Goal: Task Accomplishment & Management: Manage account settings

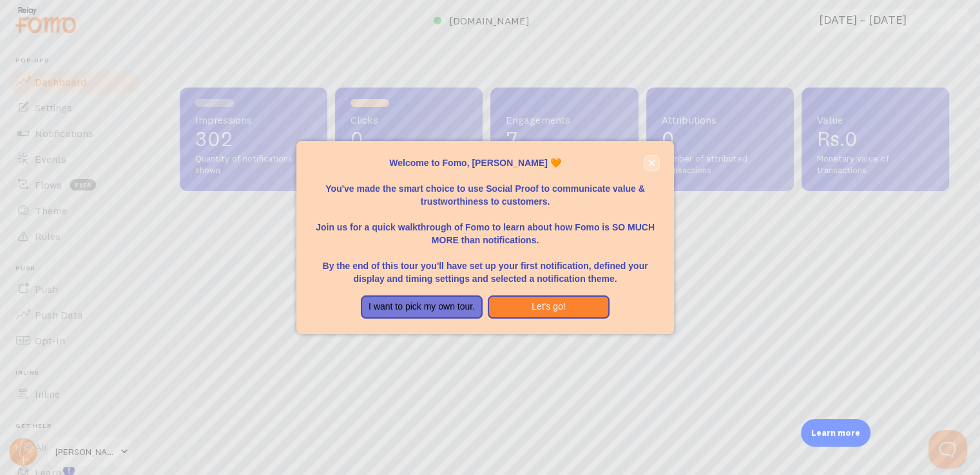
click at [657, 162] on button "close," at bounding box center [652, 164] width 14 height 14
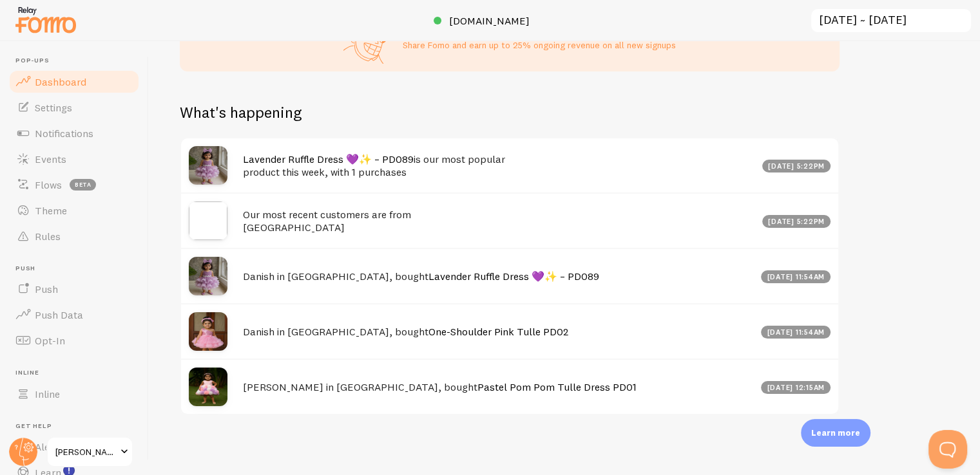
scroll to position [588, 0]
click at [41, 207] on span "Theme" at bounding box center [51, 210] width 32 height 13
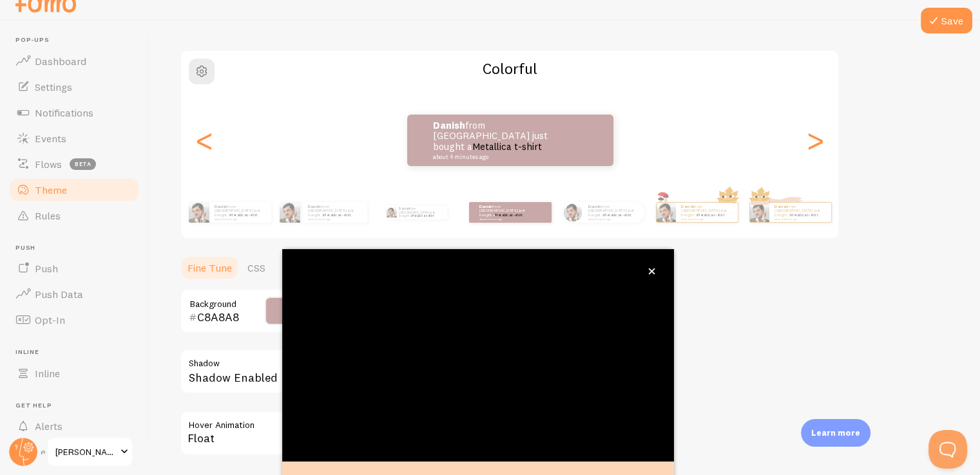
scroll to position [108, 0]
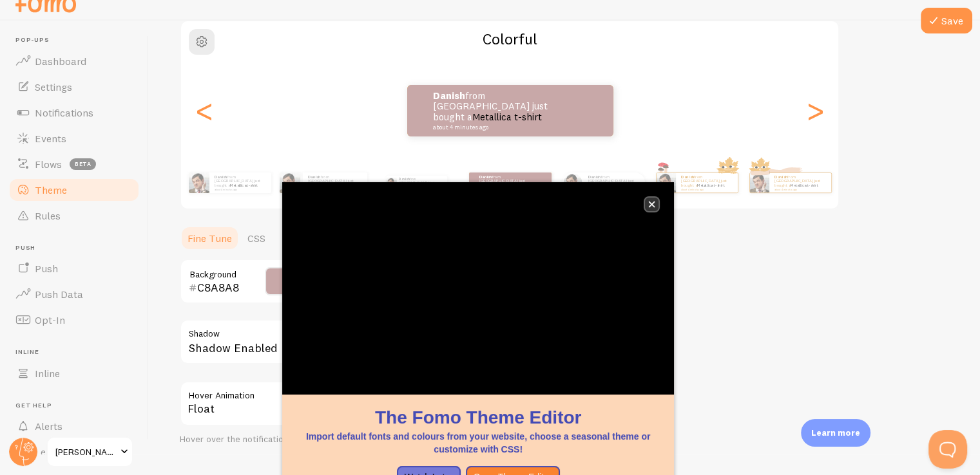
click at [652, 204] on icon "close," at bounding box center [652, 205] width 6 height 6
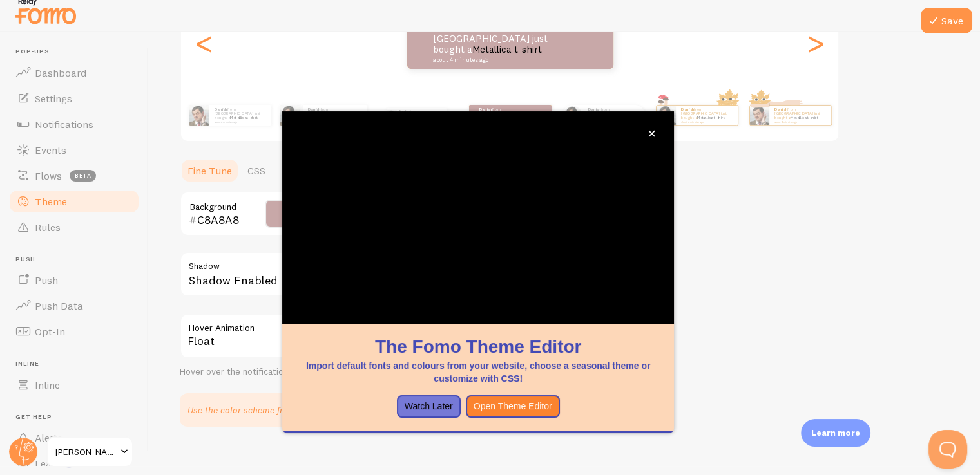
scroll to position [209, 0]
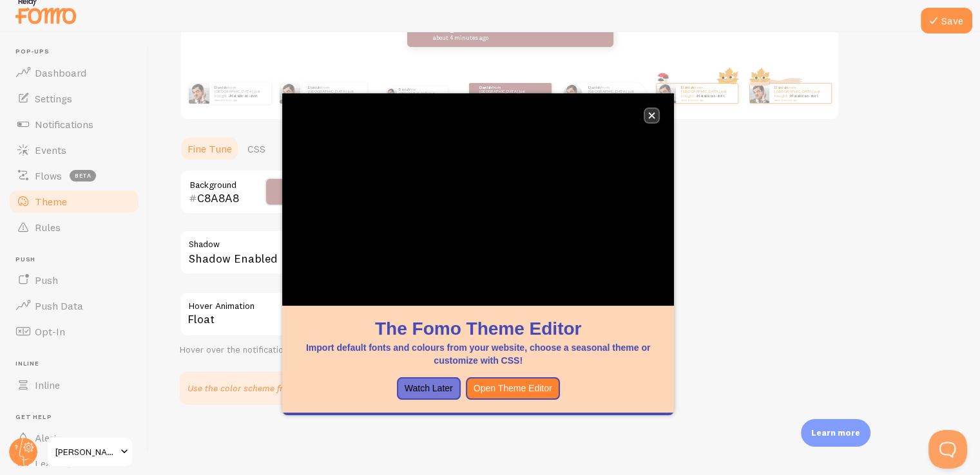
click at [654, 110] on button "close," at bounding box center [652, 116] width 14 height 14
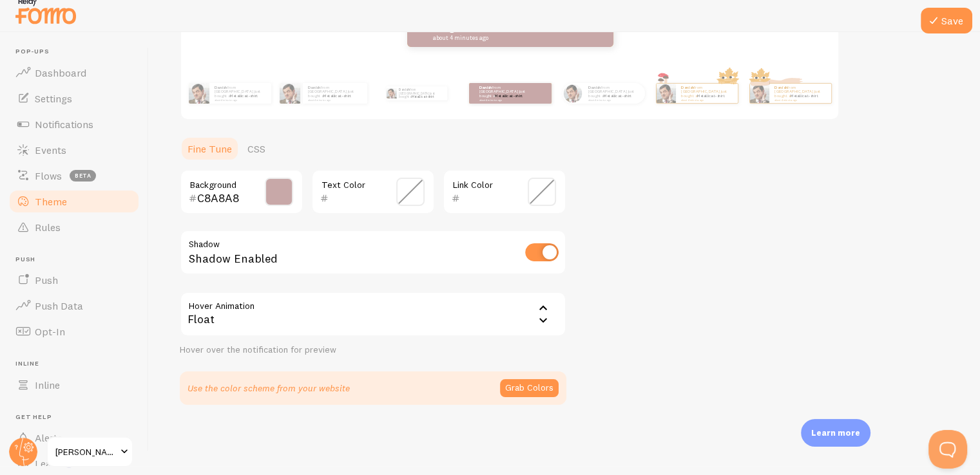
click at [276, 316] on div "Float" at bounding box center [373, 314] width 387 height 45
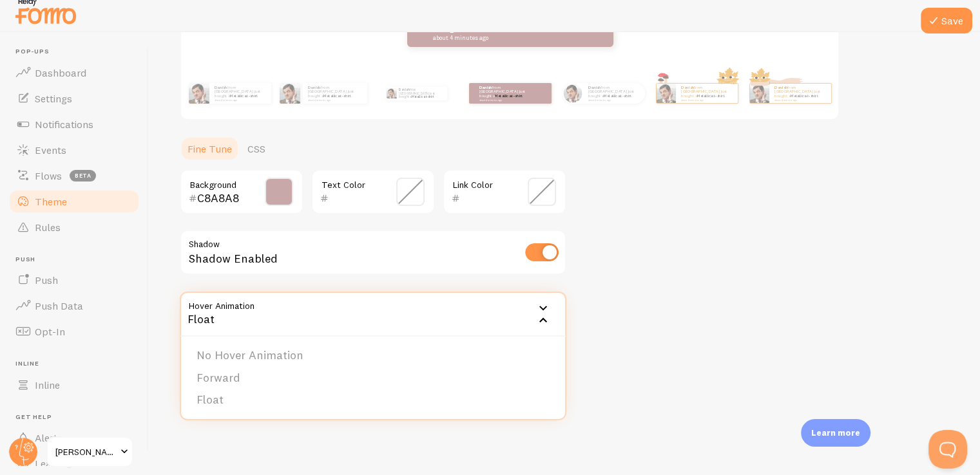
click at [633, 380] on div "Theme Choose a theme for your notifications Colorful Danish from [GEOGRAPHIC_DA…" at bounding box center [564, 129] width 769 height 551
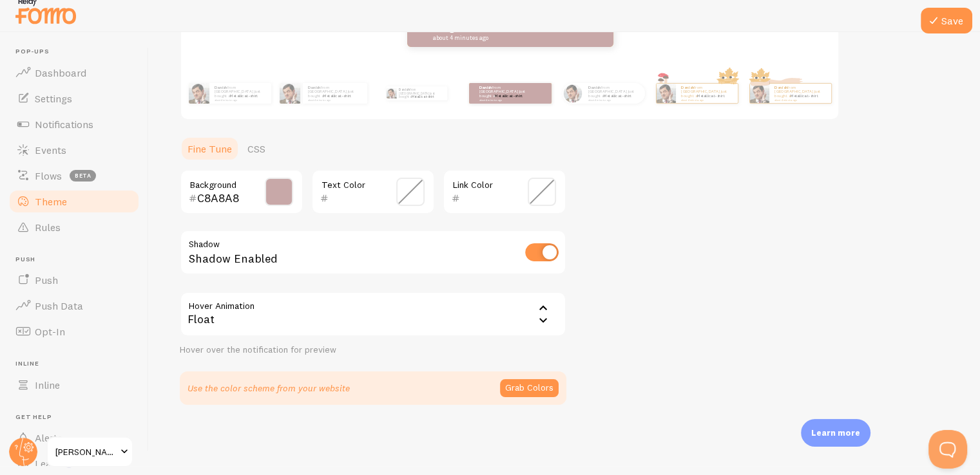
click at [274, 192] on span at bounding box center [279, 192] width 28 height 28
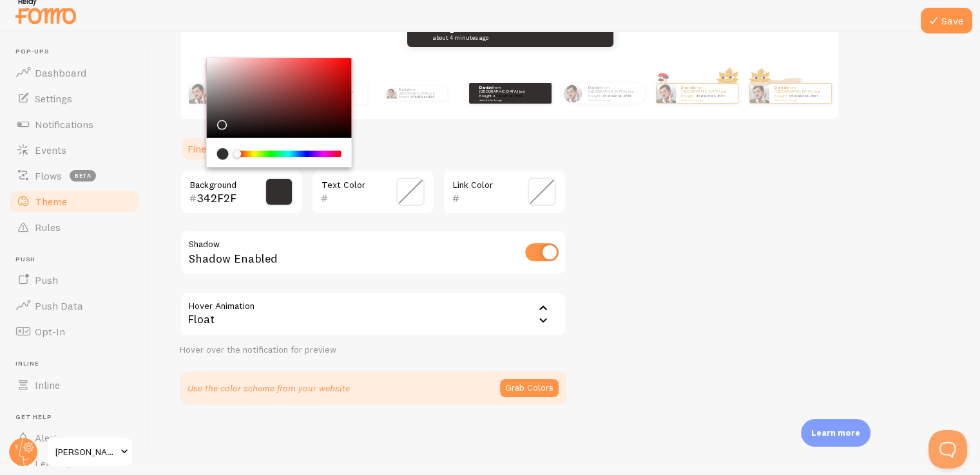
type input "343030"
drag, startPoint x: 234, startPoint y: 77, endPoint x: 217, endPoint y: 121, distance: 47.5
click at [217, 121] on div "Chrome color picker" at bounding box center [220, 125] width 8 height 8
click at [409, 142] on ul "Fine Tune CSS" at bounding box center [373, 149] width 387 height 26
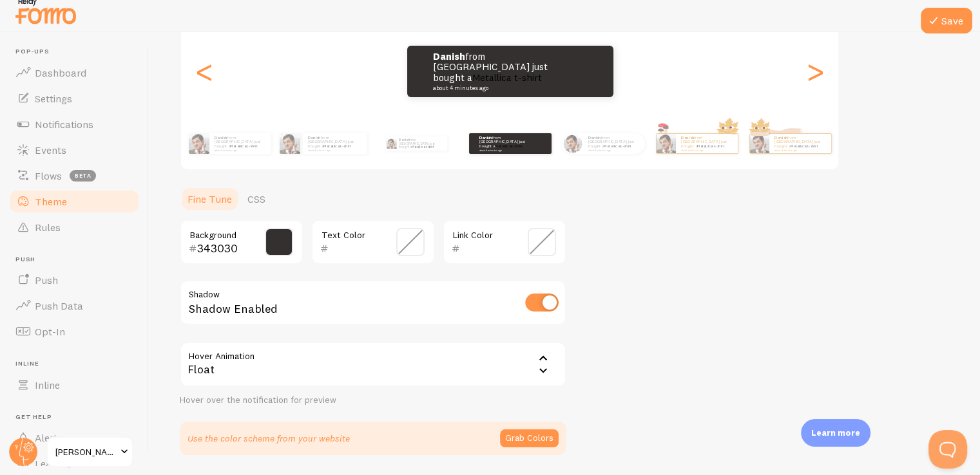
scroll to position [144, 0]
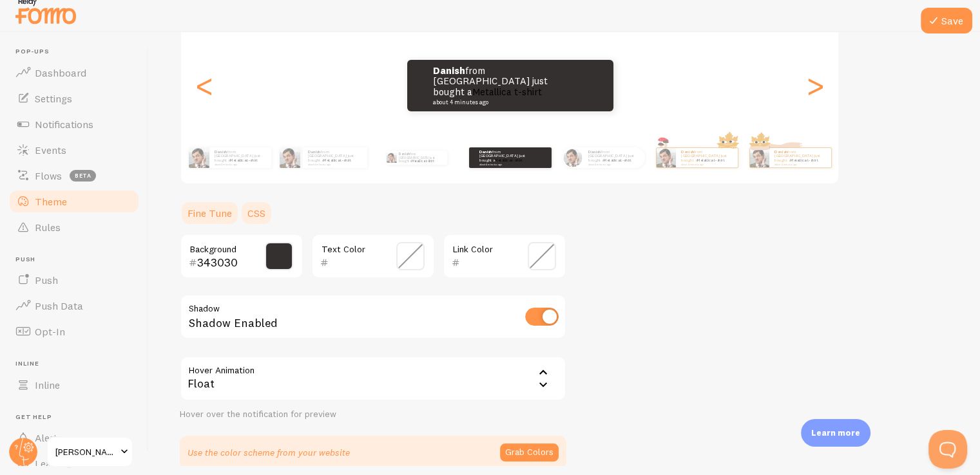
click at [259, 217] on link "CSS" at bounding box center [256, 213] width 33 height 26
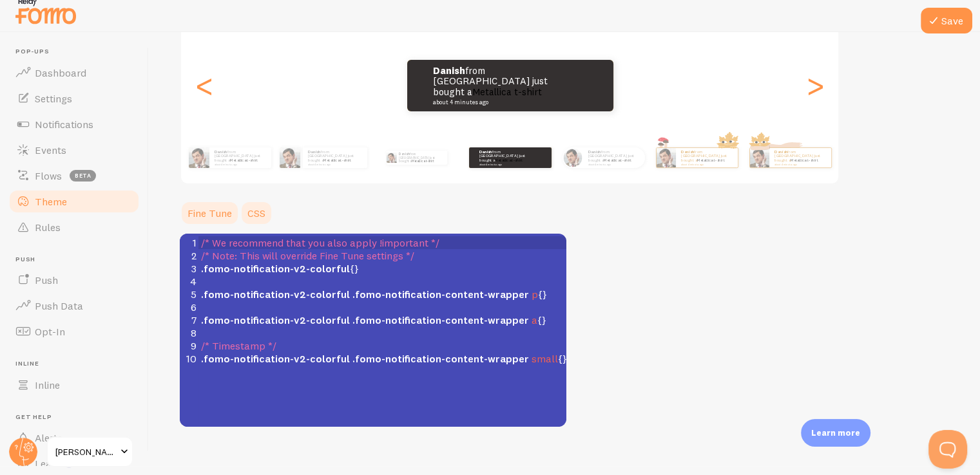
click at [217, 220] on link "Fine Tune" at bounding box center [210, 213] width 60 height 26
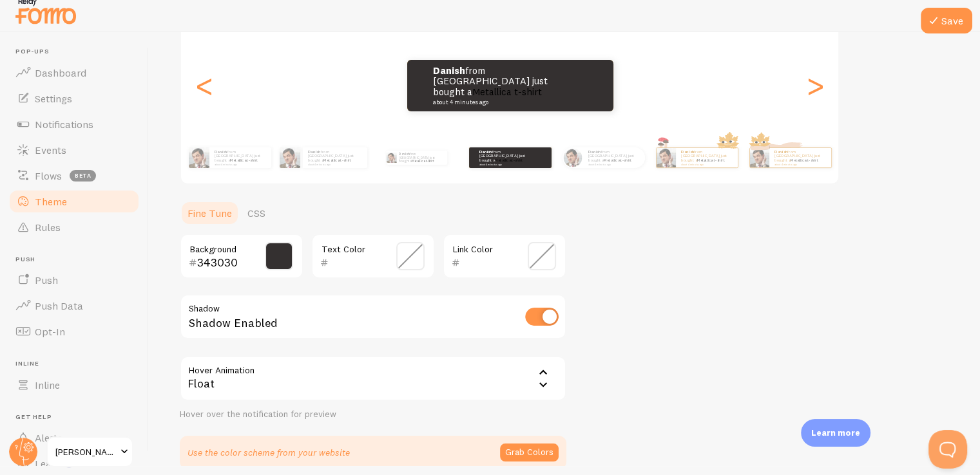
click at [412, 260] on span at bounding box center [410, 256] width 28 height 28
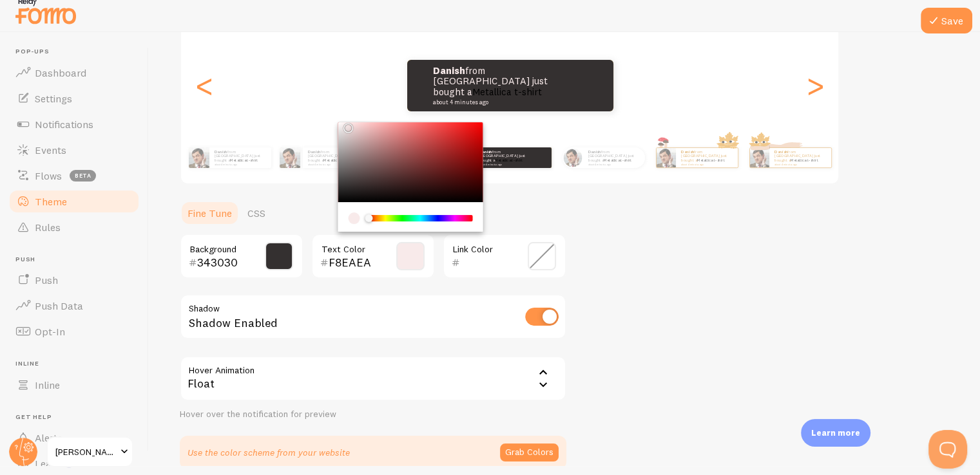
drag, startPoint x: 341, startPoint y: 196, endPoint x: 346, endPoint y: 124, distance: 72.9
click at [346, 124] on div "Chrome color picker" at bounding box center [410, 162] width 145 height 80
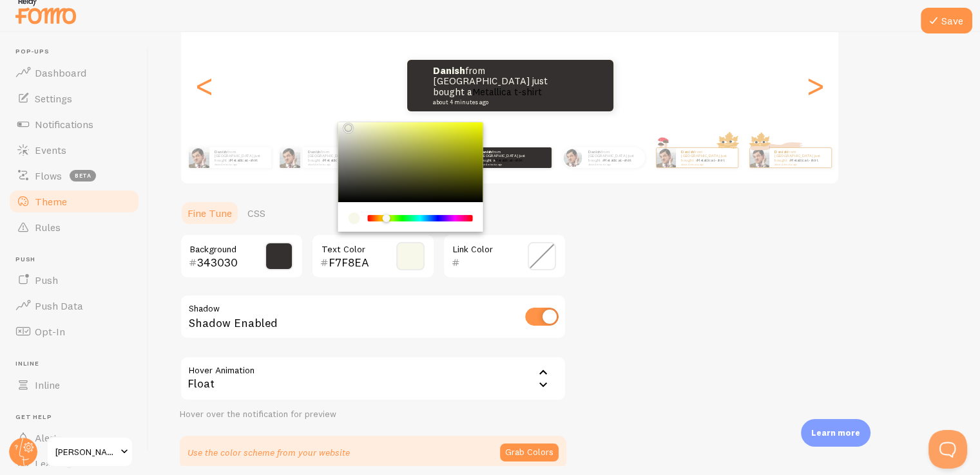
drag, startPoint x: 370, startPoint y: 220, endPoint x: 387, endPoint y: 220, distance: 16.1
click at [387, 220] on div "Chrome color picker" at bounding box center [387, 219] width 8 height 8
drag, startPoint x: 351, startPoint y: 127, endPoint x: 435, endPoint y: 127, distance: 84.4
click at [435, 128] on div "Chrome color picker" at bounding box center [438, 132] width 8 height 8
click at [647, 266] on div "Theme Choose a theme for your notifications Colorful Danish from [GEOGRAPHIC_DA…" at bounding box center [564, 194] width 769 height 551
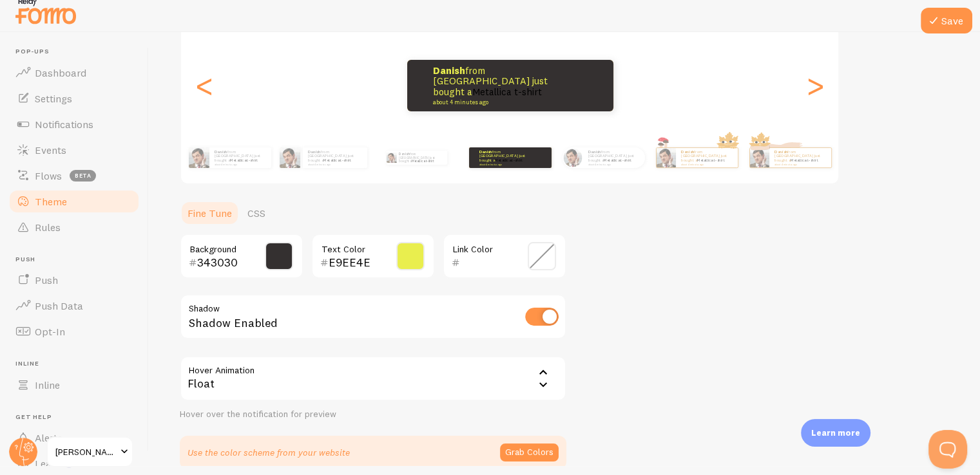
click at [417, 253] on span at bounding box center [410, 256] width 28 height 28
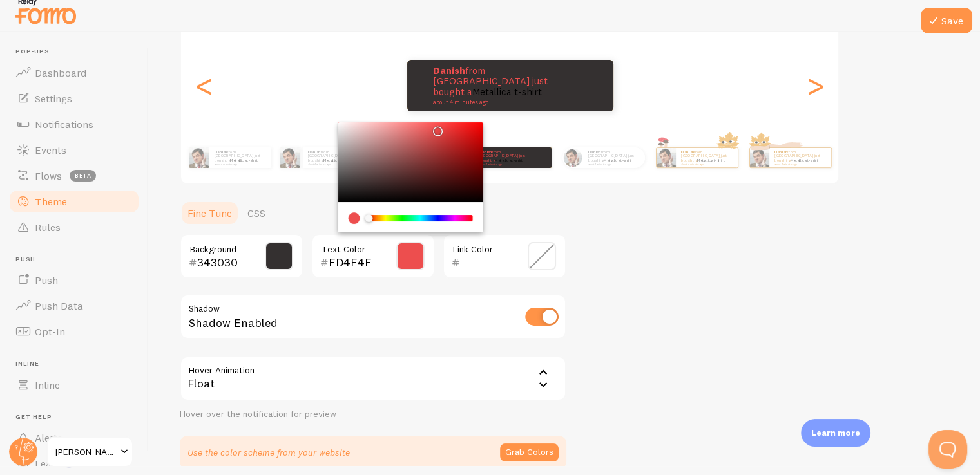
drag, startPoint x: 386, startPoint y: 215, endPoint x: 347, endPoint y: 215, distance: 39.3
click at [347, 215] on div "Chrome color picker" at bounding box center [410, 217] width 145 height 30
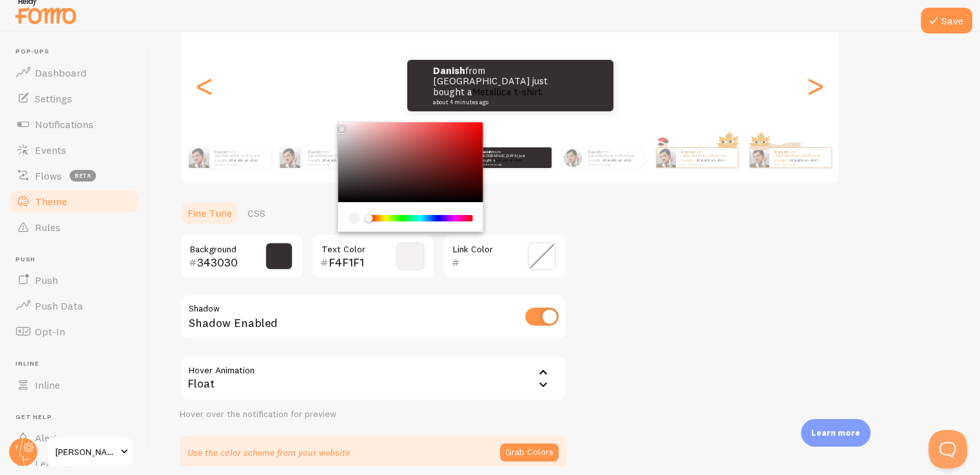
type input "F4F4F4"
drag, startPoint x: 437, startPoint y: 132, endPoint x: 337, endPoint y: 124, distance: 100.8
click at [337, 124] on div "Theme Choose a theme for your notifications Colorful Danish from [GEOGRAPHIC_DA…" at bounding box center [564, 194] width 769 height 551
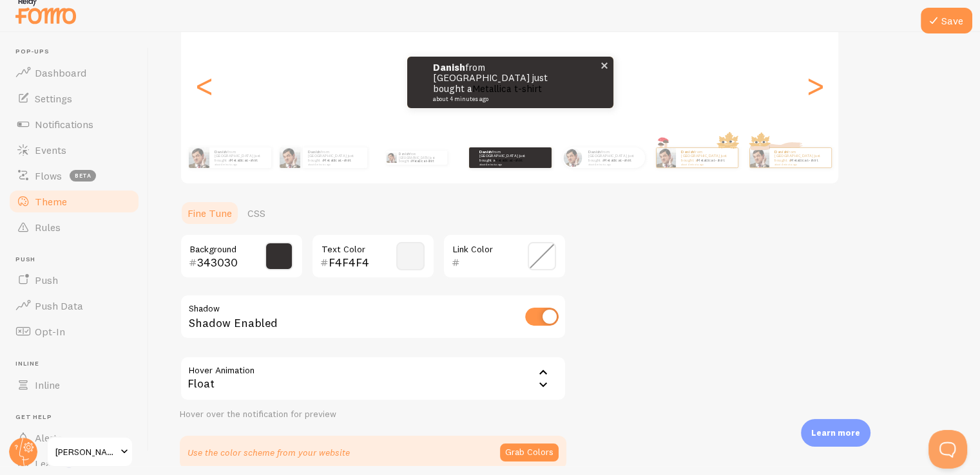
click at [606, 67] on span at bounding box center [604, 66] width 22 height 22
click at [603, 65] on span at bounding box center [604, 66] width 22 height 22
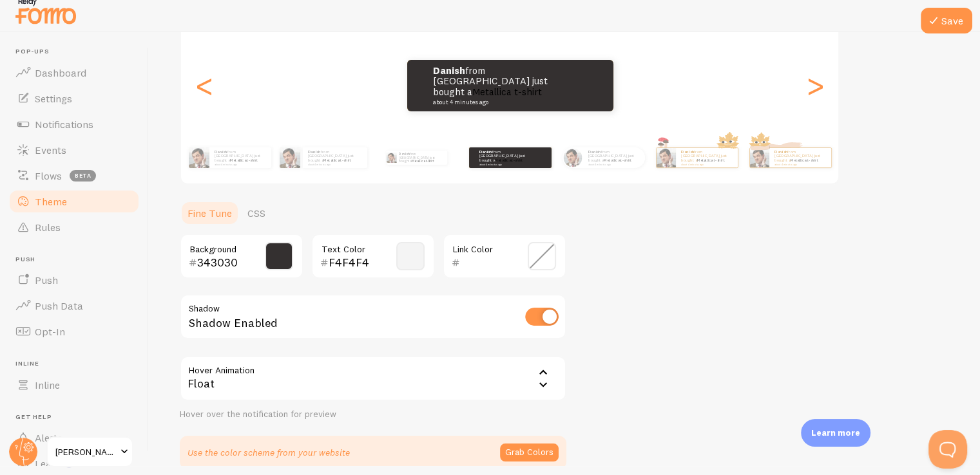
click at [542, 256] on span at bounding box center [542, 256] width 28 height 28
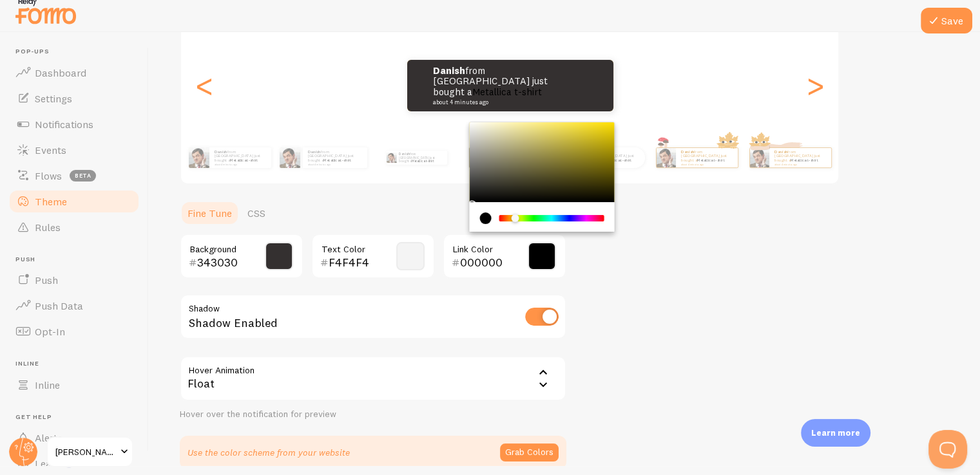
drag, startPoint x: 502, startPoint y: 216, endPoint x: 515, endPoint y: 216, distance: 12.9
click at [515, 216] on div "Chrome color picker" at bounding box center [516, 219] width 8 height 8
click at [559, 139] on div "Chrome color picker" at bounding box center [542, 162] width 145 height 80
type input "E9DF97"
drag, startPoint x: 559, startPoint y: 140, endPoint x: 521, endPoint y: 128, distance: 39.7
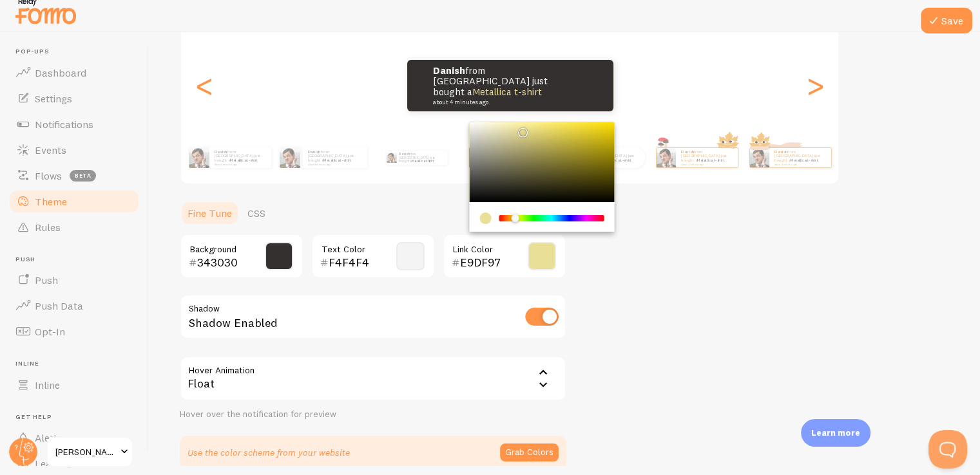
click at [521, 129] on div "Chrome color picker" at bounding box center [523, 133] width 8 height 8
click at [626, 285] on div "Theme Choose a theme for your notifications Colorful Danish from [GEOGRAPHIC_DA…" at bounding box center [564, 194] width 769 height 551
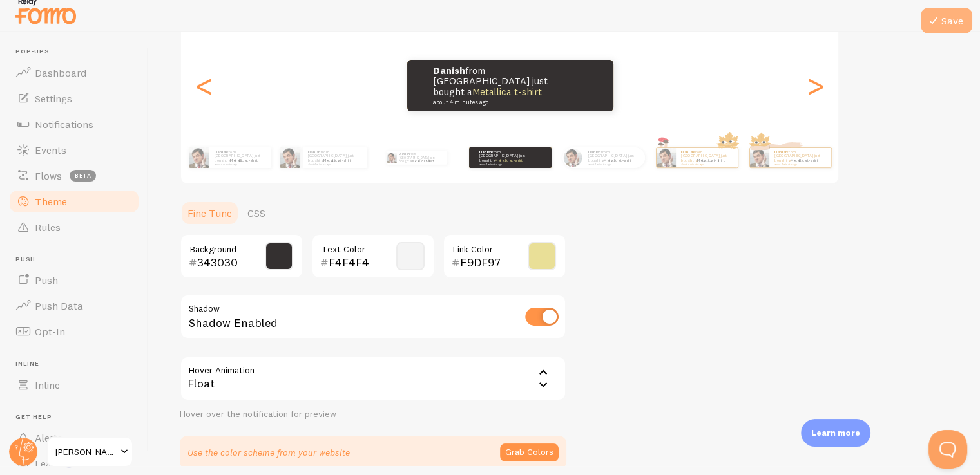
click at [946, 24] on button "Save" at bounding box center [947, 21] width 52 height 26
click at [817, 78] on div ">" at bounding box center [814, 85] width 15 height 93
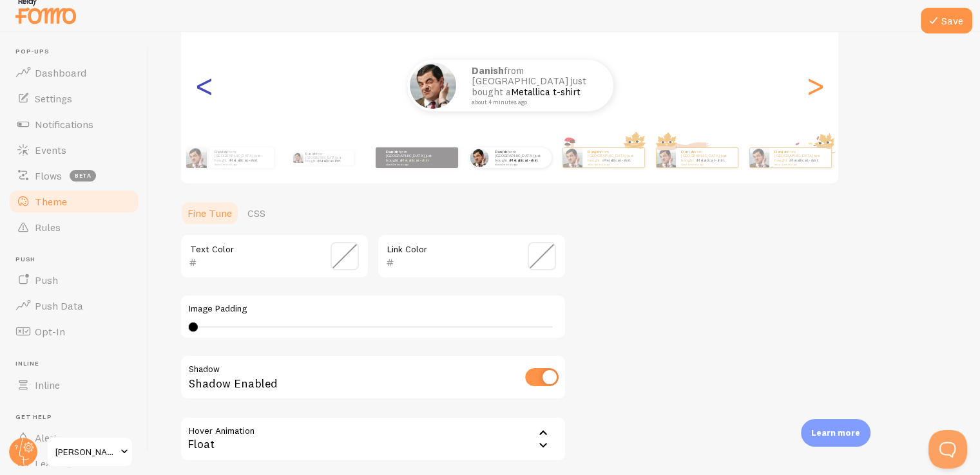
click at [211, 84] on div "<" at bounding box center [203, 85] width 15 height 93
type input "F4F4F4"
type input "E9DF97"
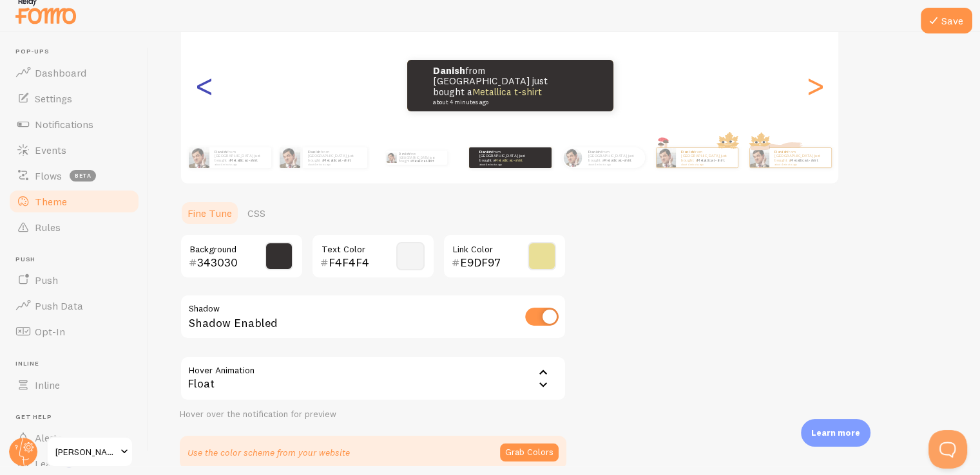
click at [211, 84] on div "<" at bounding box center [203, 85] width 15 height 93
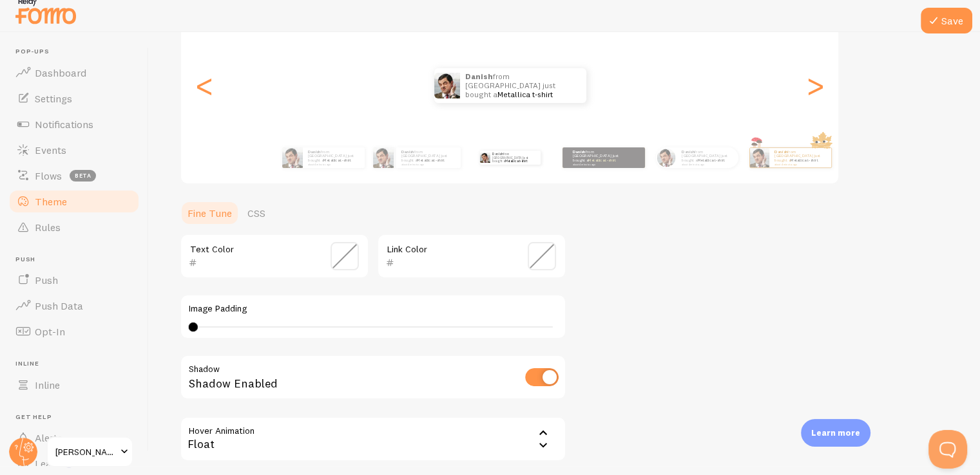
drag, startPoint x: 189, startPoint y: 326, endPoint x: 175, endPoint y: 332, distance: 15.3
click at [175, 332] on div "Save Theme Choose a theme for your notifications Shorty Danish from [GEOGRAPHIC…" at bounding box center [564, 249] width 831 height 434
type input "0"
drag, startPoint x: 195, startPoint y: 323, endPoint x: 184, endPoint y: 325, distance: 11.1
click at [184, 325] on div "Image Padding 0" at bounding box center [373, 316] width 387 height 45
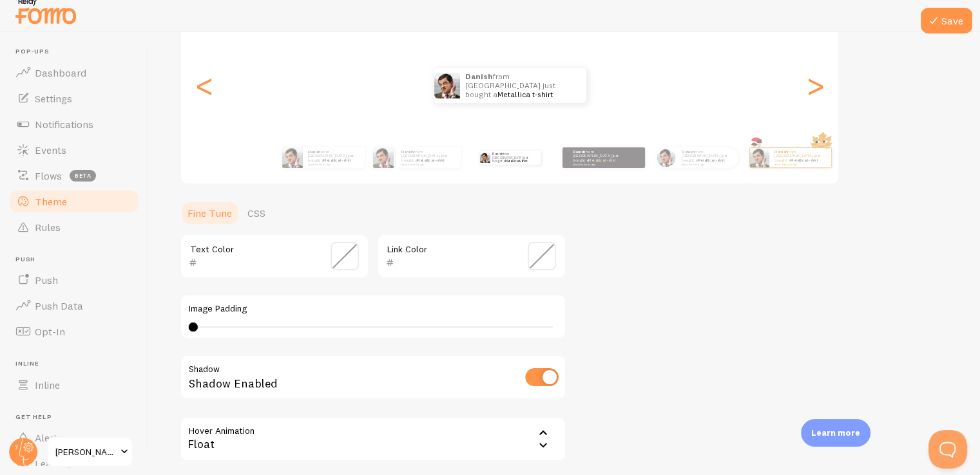
click at [349, 256] on span at bounding box center [344, 256] width 28 height 28
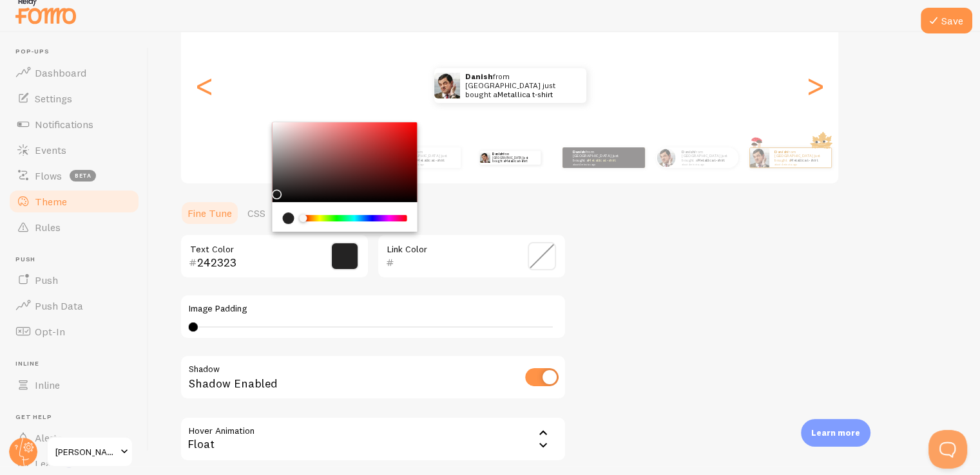
type input "282727"
drag, startPoint x: 274, startPoint y: 128, endPoint x: 276, endPoint y: 189, distance: 60.6
click at [276, 189] on div "Chrome color picker" at bounding box center [278, 193] width 8 height 8
click at [497, 209] on ul "Fine Tune CSS" at bounding box center [373, 213] width 387 height 26
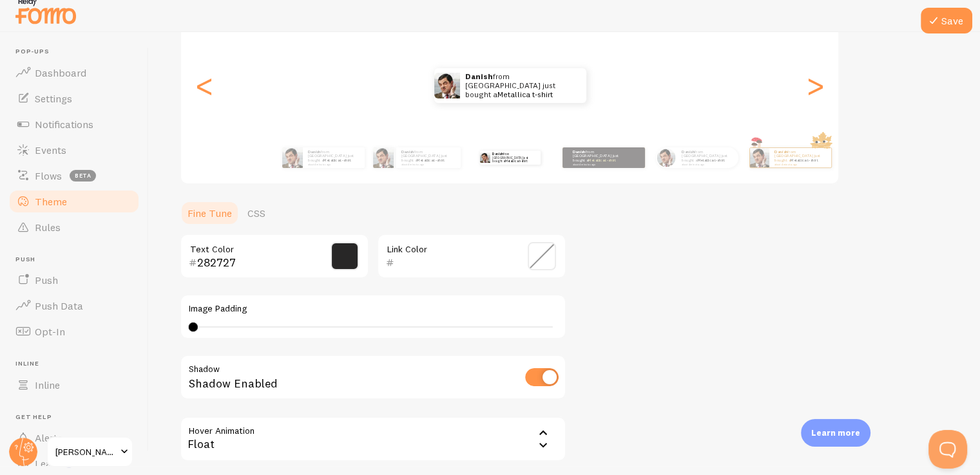
click at [550, 249] on span at bounding box center [542, 256] width 28 height 28
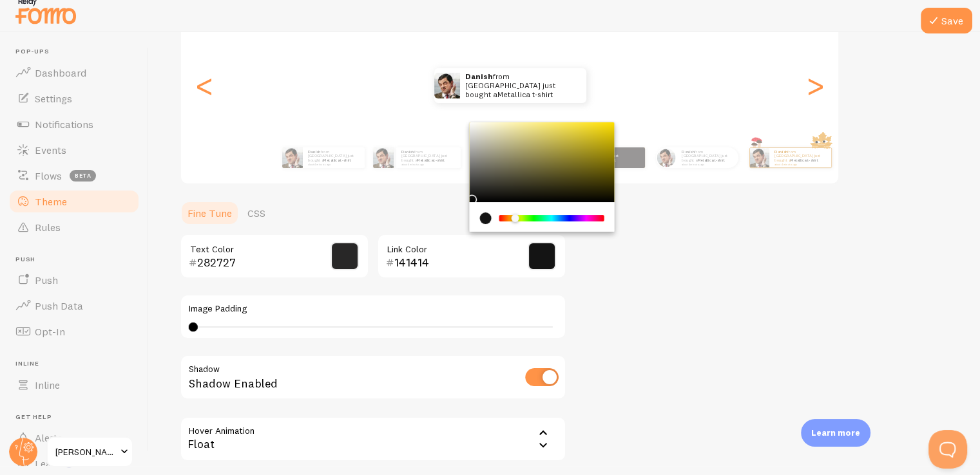
drag, startPoint x: 521, startPoint y: 127, endPoint x: 469, endPoint y: 195, distance: 85.9
click at [470, 195] on div "Chrome color picker" at bounding box center [542, 162] width 145 height 80
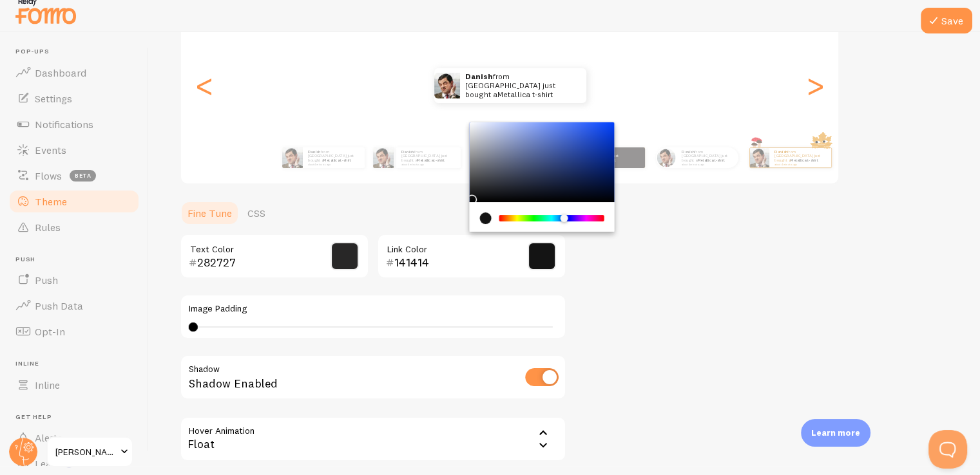
drag, startPoint x: 513, startPoint y: 217, endPoint x: 564, endPoint y: 215, distance: 51.6
click at [564, 215] on div "Chrome color picker" at bounding box center [564, 219] width 8 height 8
drag, startPoint x: 473, startPoint y: 195, endPoint x: 483, endPoint y: 182, distance: 16.3
click at [483, 183] on div "Chrome color picker" at bounding box center [485, 187] width 8 height 8
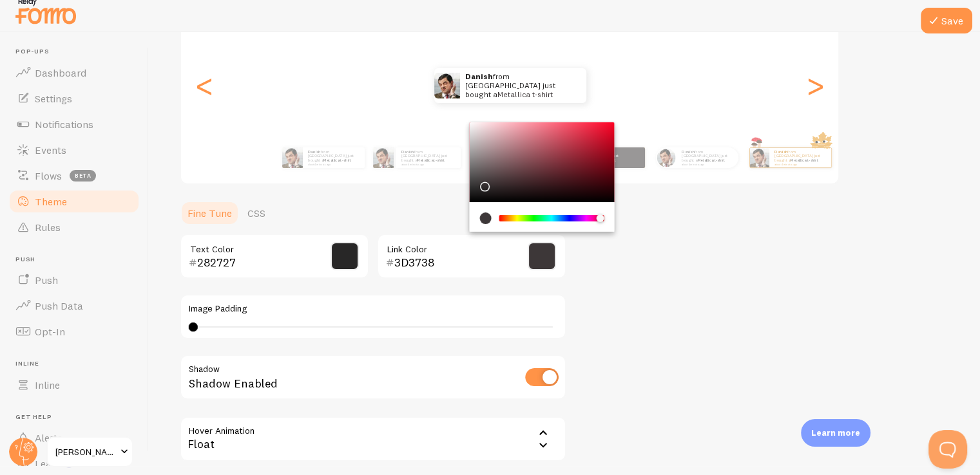
drag, startPoint x: 562, startPoint y: 215, endPoint x: 600, endPoint y: 212, distance: 38.7
click at [600, 213] on div "Chrome color picker" at bounding box center [551, 219] width 105 height 12
type input "1E1C1C"
drag, startPoint x: 488, startPoint y: 182, endPoint x: 480, endPoint y: 191, distance: 12.4
click at [480, 191] on div "Chrome color picker" at bounding box center [542, 162] width 145 height 80
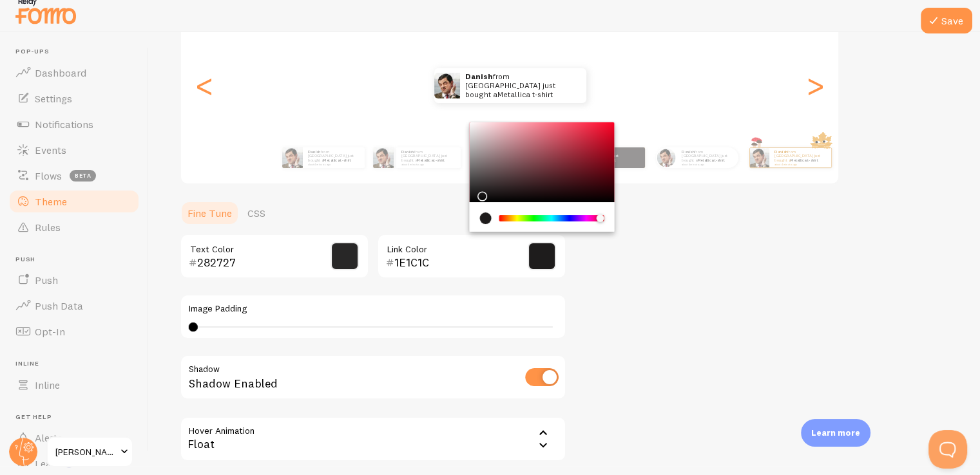
click at [636, 280] on div "Theme Choose a theme for your notifications Shorty Danish from [GEOGRAPHIC_DATA…" at bounding box center [564, 224] width 769 height 611
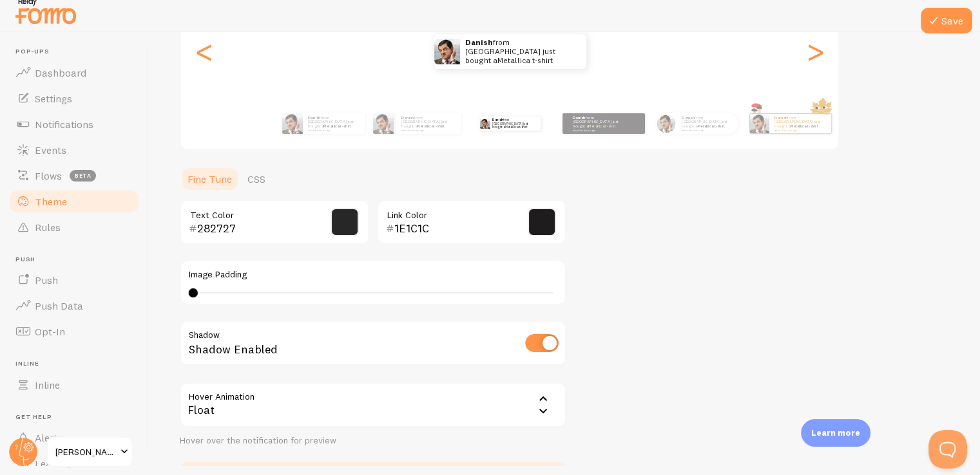
scroll to position [173, 0]
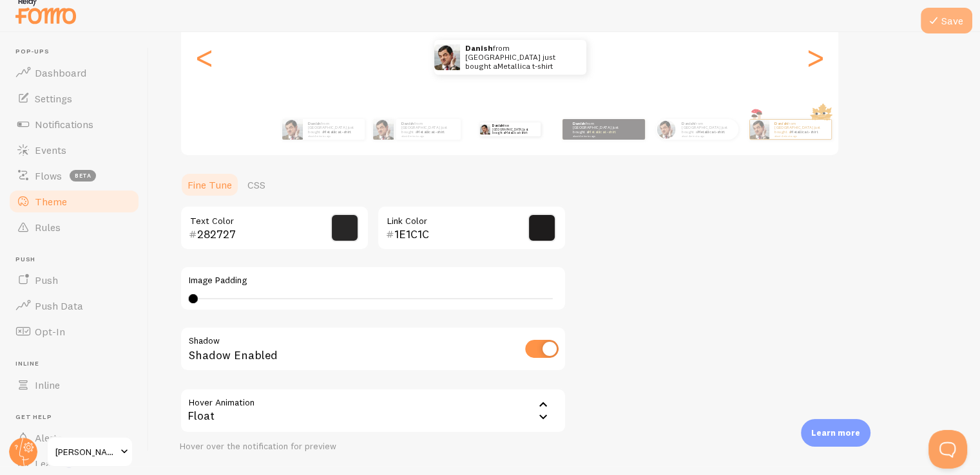
click at [943, 28] on button "Save" at bounding box center [947, 21] width 52 height 26
type input "0"
drag, startPoint x: 193, startPoint y: 300, endPoint x: 124, endPoint y: 305, distance: 69.8
click at [124, 305] on main "Pop-ups Dashboard Settings Notifications Events Flows beta Theme Rules [GEOGRAP…" at bounding box center [490, 249] width 980 height 434
click at [62, 226] on link "Rules" at bounding box center [74, 228] width 133 height 26
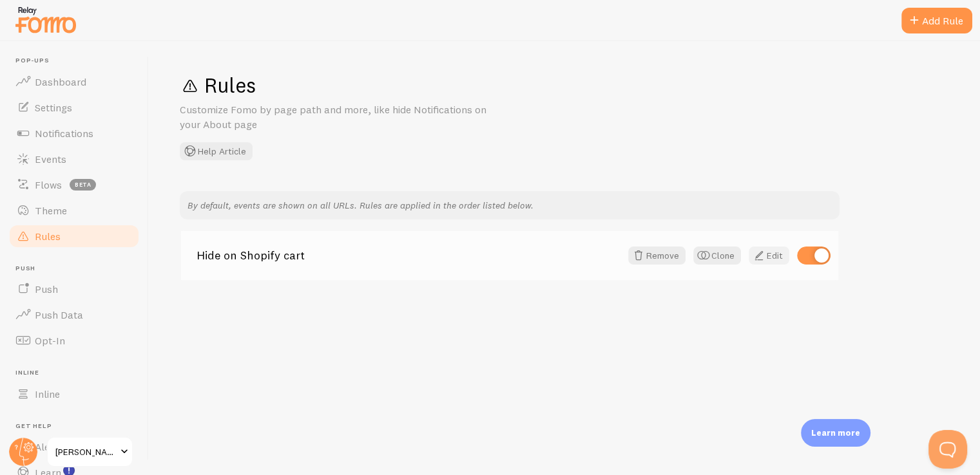
click at [778, 262] on link "Edit" at bounding box center [769, 256] width 41 height 18
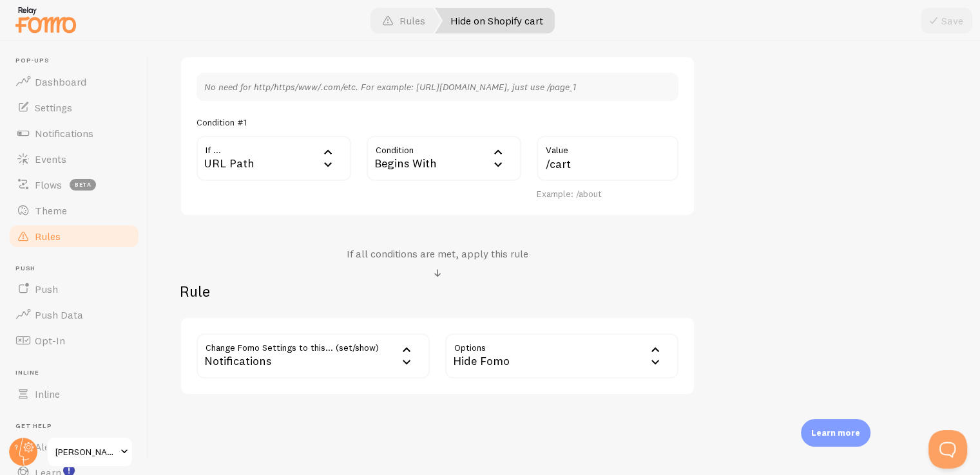
scroll to position [378, 0]
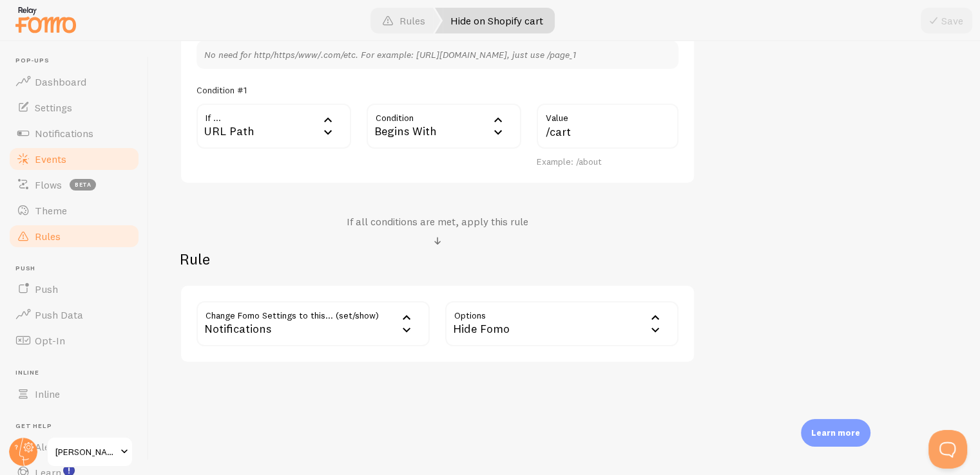
click at [41, 163] on span "Events" at bounding box center [51, 159] width 32 height 13
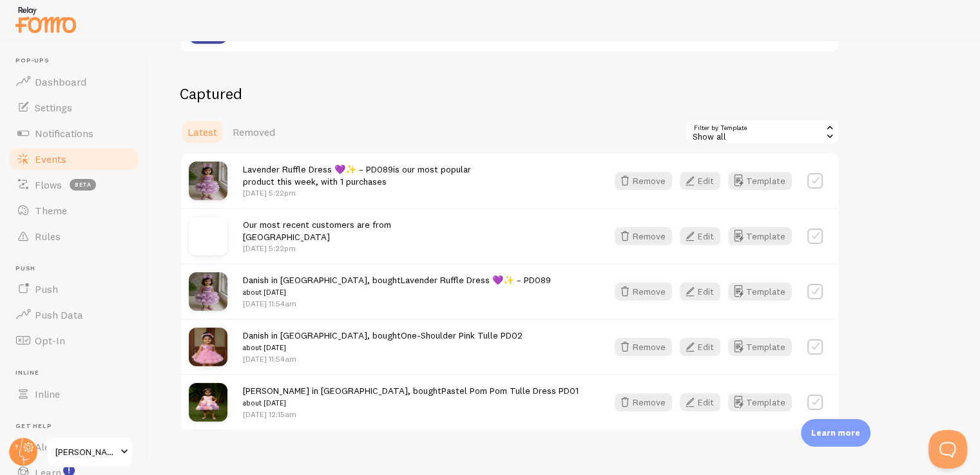
scroll to position [301, 0]
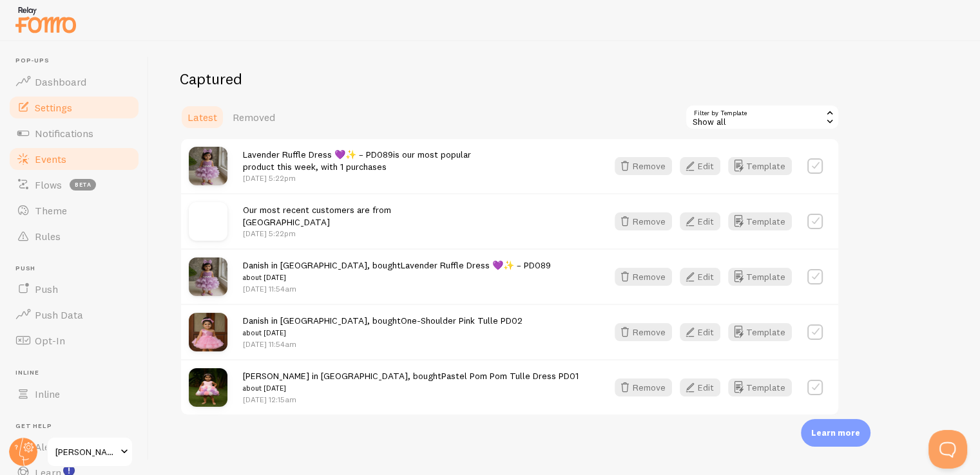
click at [64, 106] on span "Settings" at bounding box center [53, 107] width 37 height 13
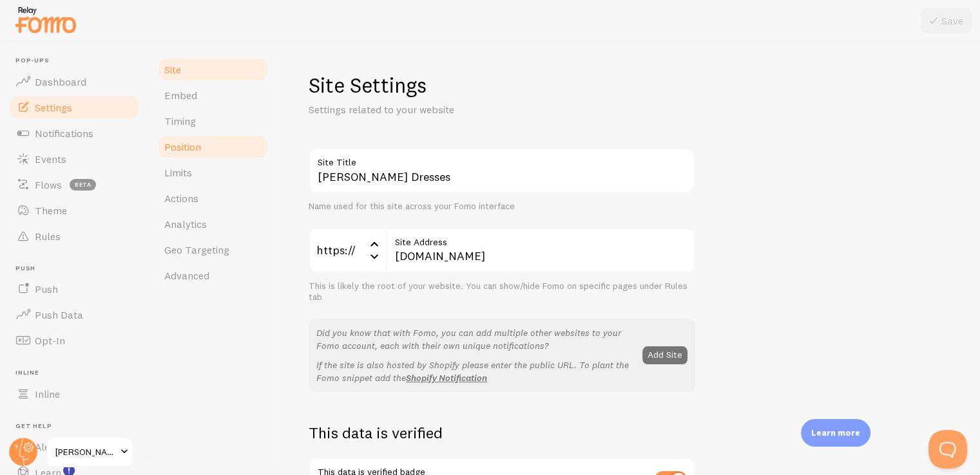
click at [213, 146] on link "Position" at bounding box center [213, 147] width 113 height 26
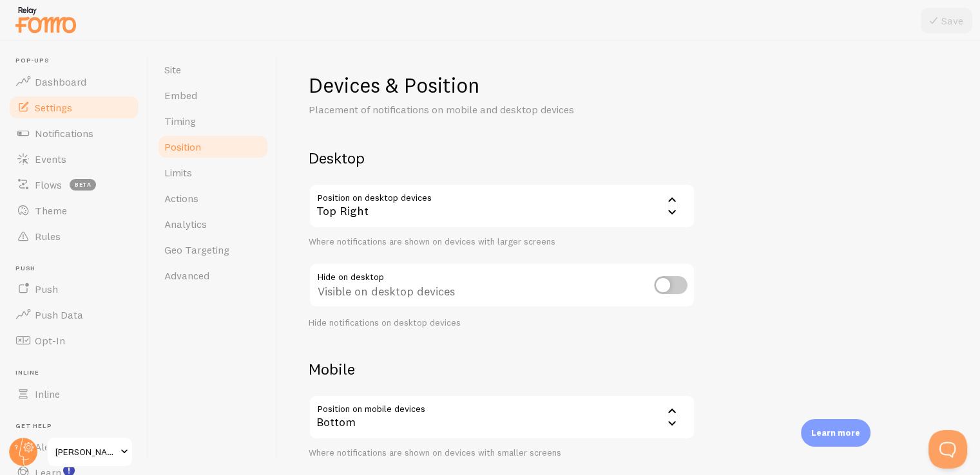
click at [479, 421] on div "Bottom" at bounding box center [502, 417] width 387 height 45
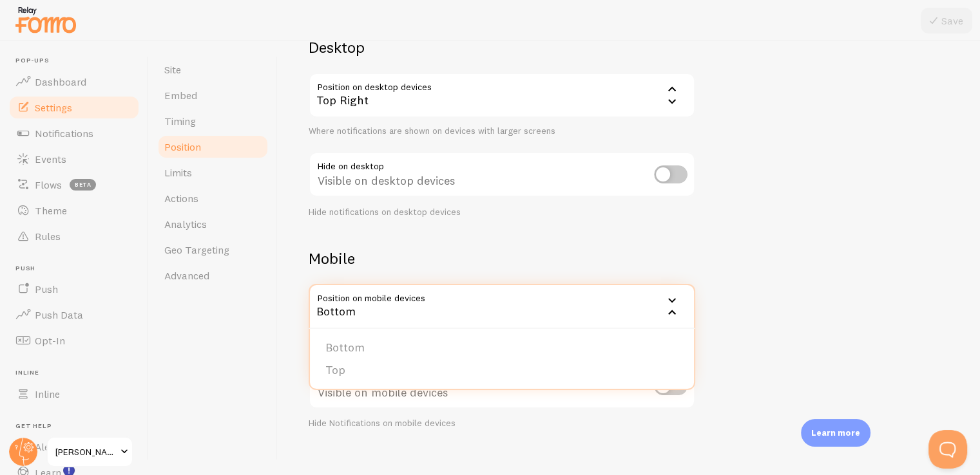
scroll to position [116, 0]
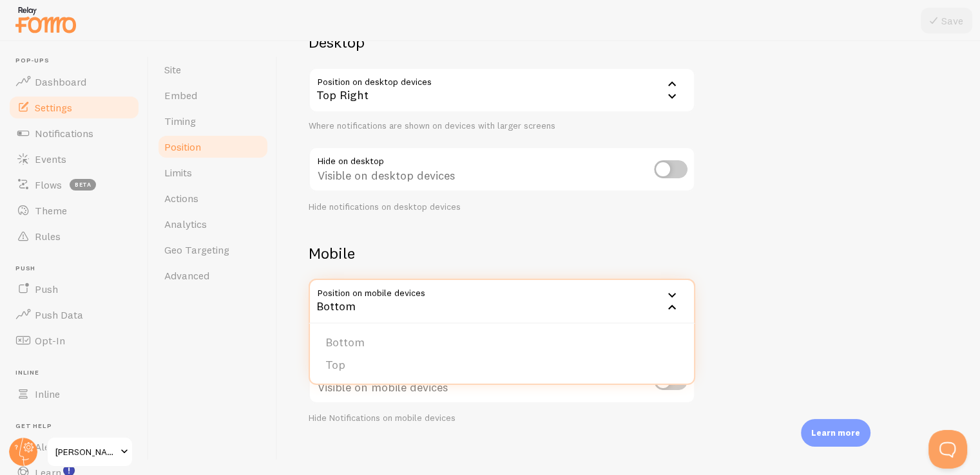
click at [434, 297] on div "Bottom" at bounding box center [502, 301] width 387 height 45
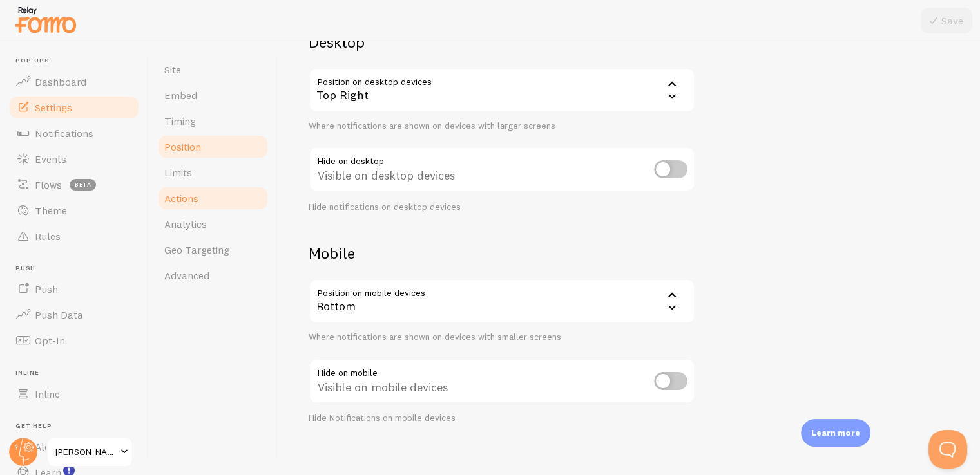
click at [207, 204] on link "Actions" at bounding box center [213, 199] width 113 height 26
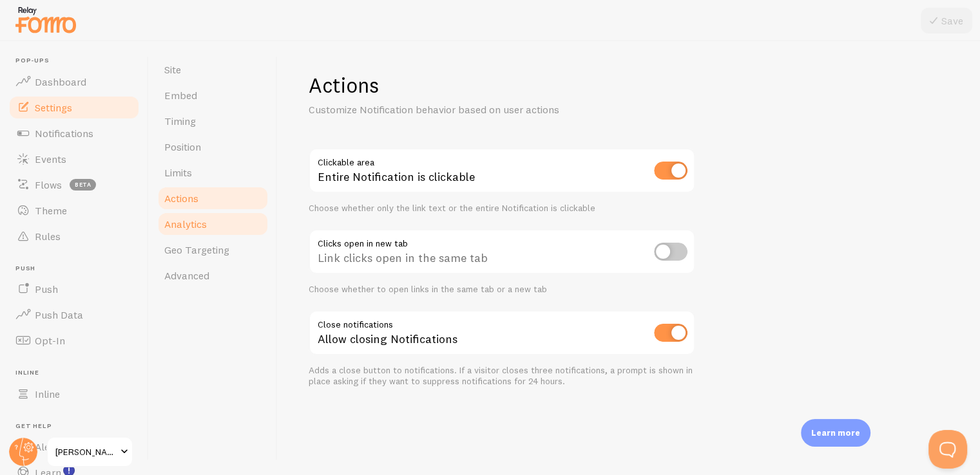
click at [200, 227] on span "Analytics" at bounding box center [185, 224] width 43 height 13
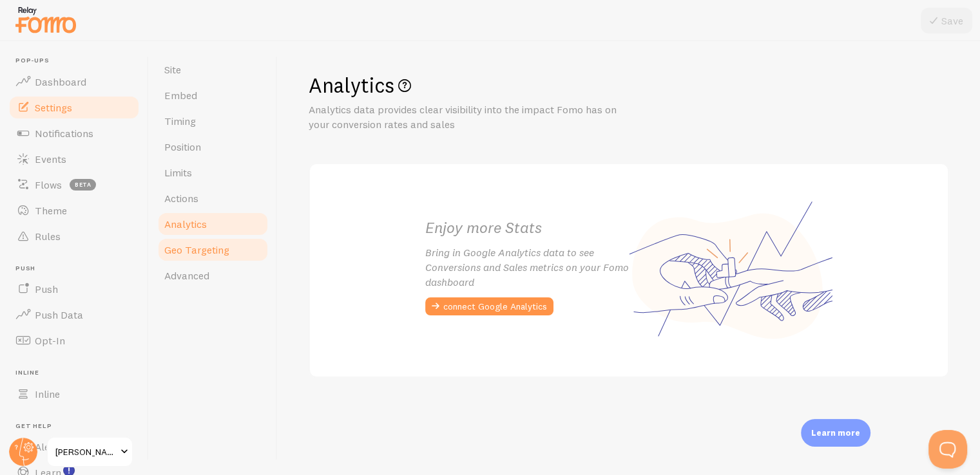
click at [198, 249] on span "Geo Targeting" at bounding box center [196, 250] width 65 height 13
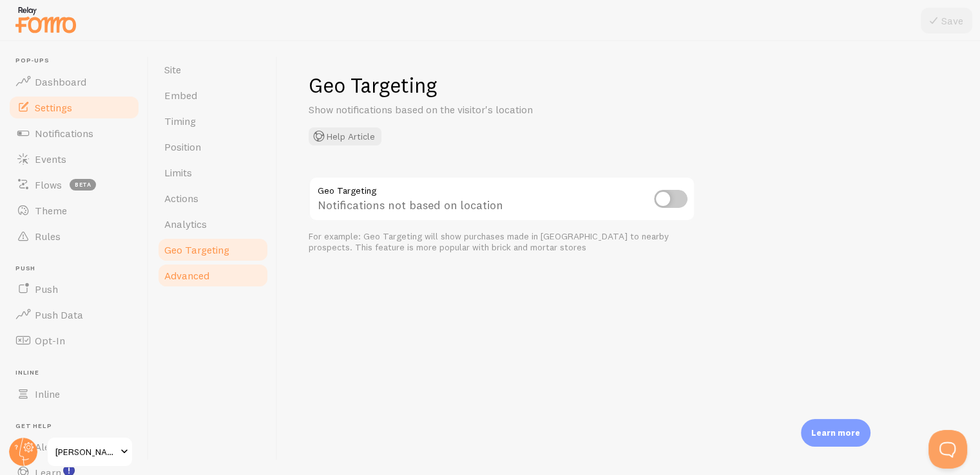
click at [190, 280] on span "Advanced" at bounding box center [186, 275] width 45 height 13
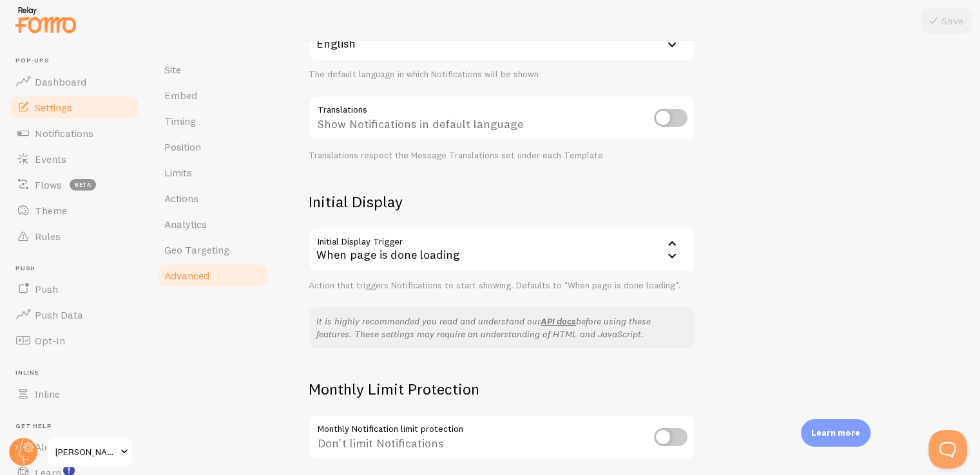
scroll to position [271, 0]
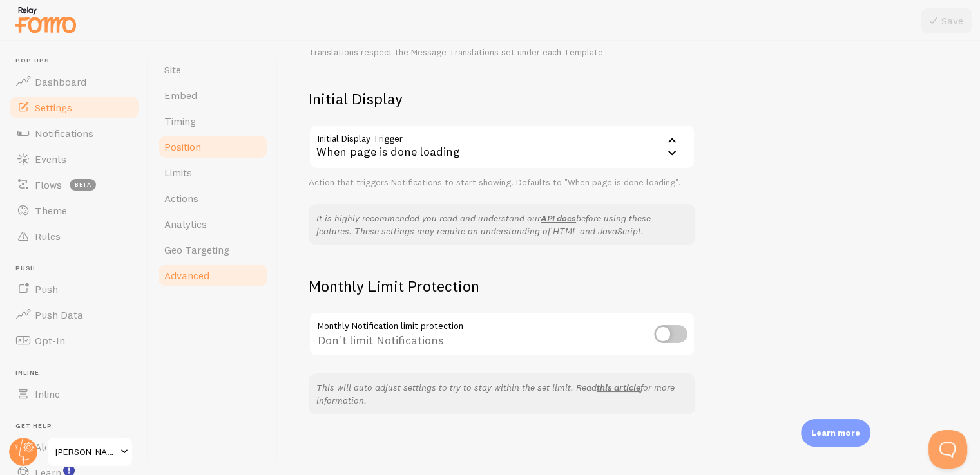
click at [203, 140] on link "Position" at bounding box center [213, 147] width 113 height 26
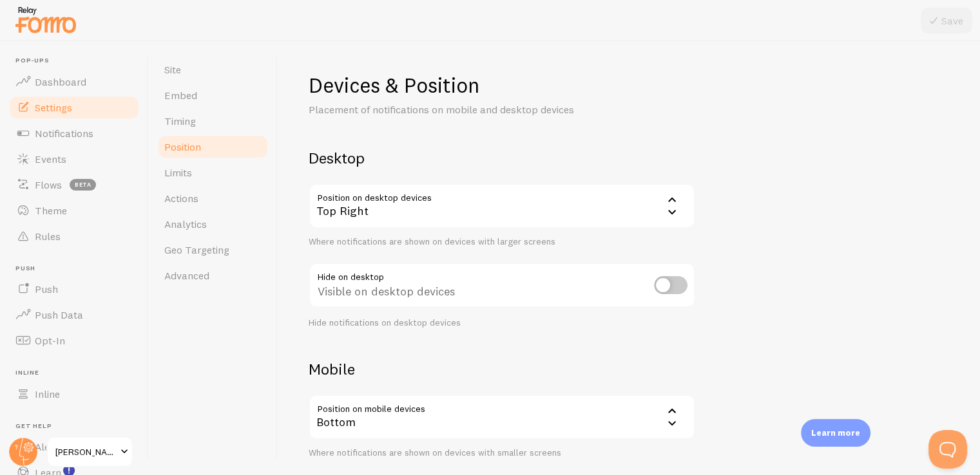
click at [603, 208] on div "Top Right" at bounding box center [502, 206] width 387 height 45
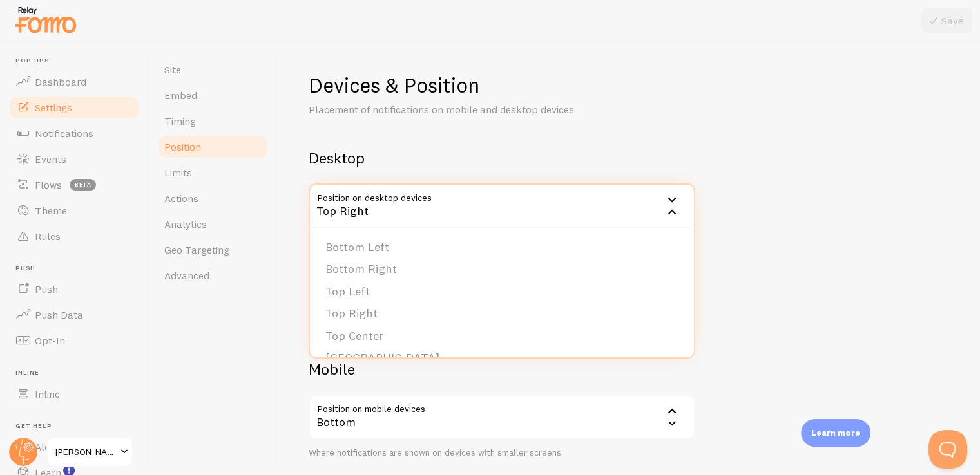
scroll to position [108, 0]
click at [769, 266] on div "Devices & Position Placement of notifications on mobile and desktop devices Des…" at bounding box center [629, 306] width 640 height 468
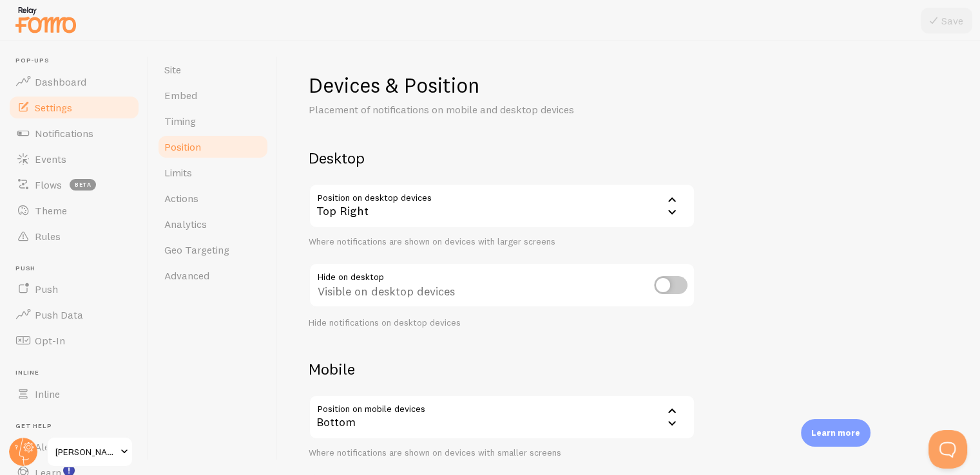
click at [619, 414] on div "Bottom" at bounding box center [502, 417] width 387 height 45
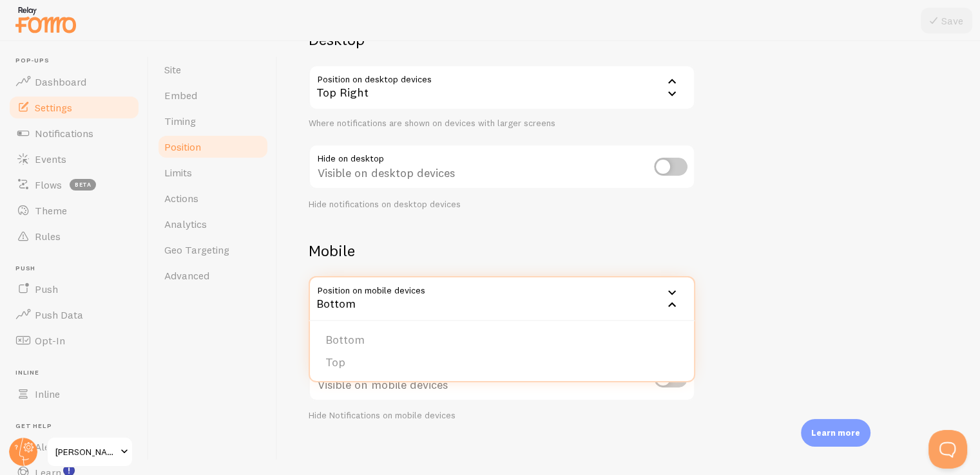
scroll to position [126, 0]
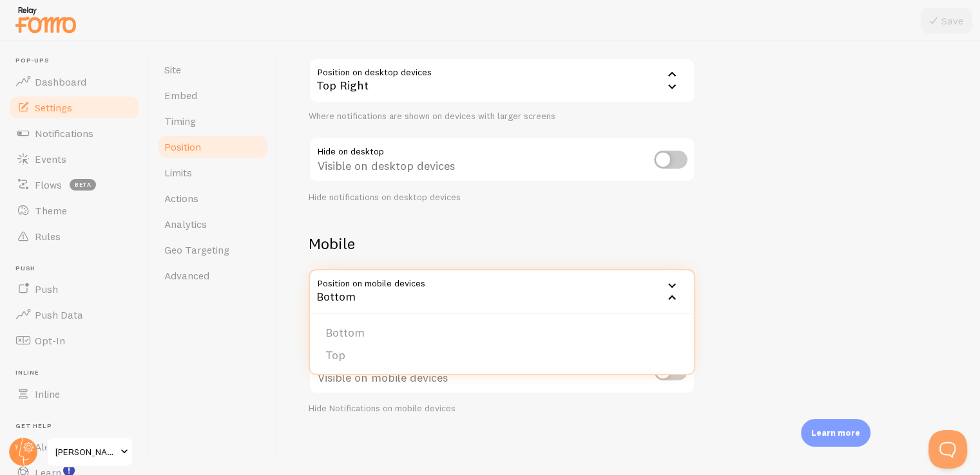
click at [923, 329] on div "Devices & Position Placement of notifications on mobile and desktop devices Des…" at bounding box center [629, 181] width 640 height 468
